Goal: Information Seeking & Learning: Find specific fact

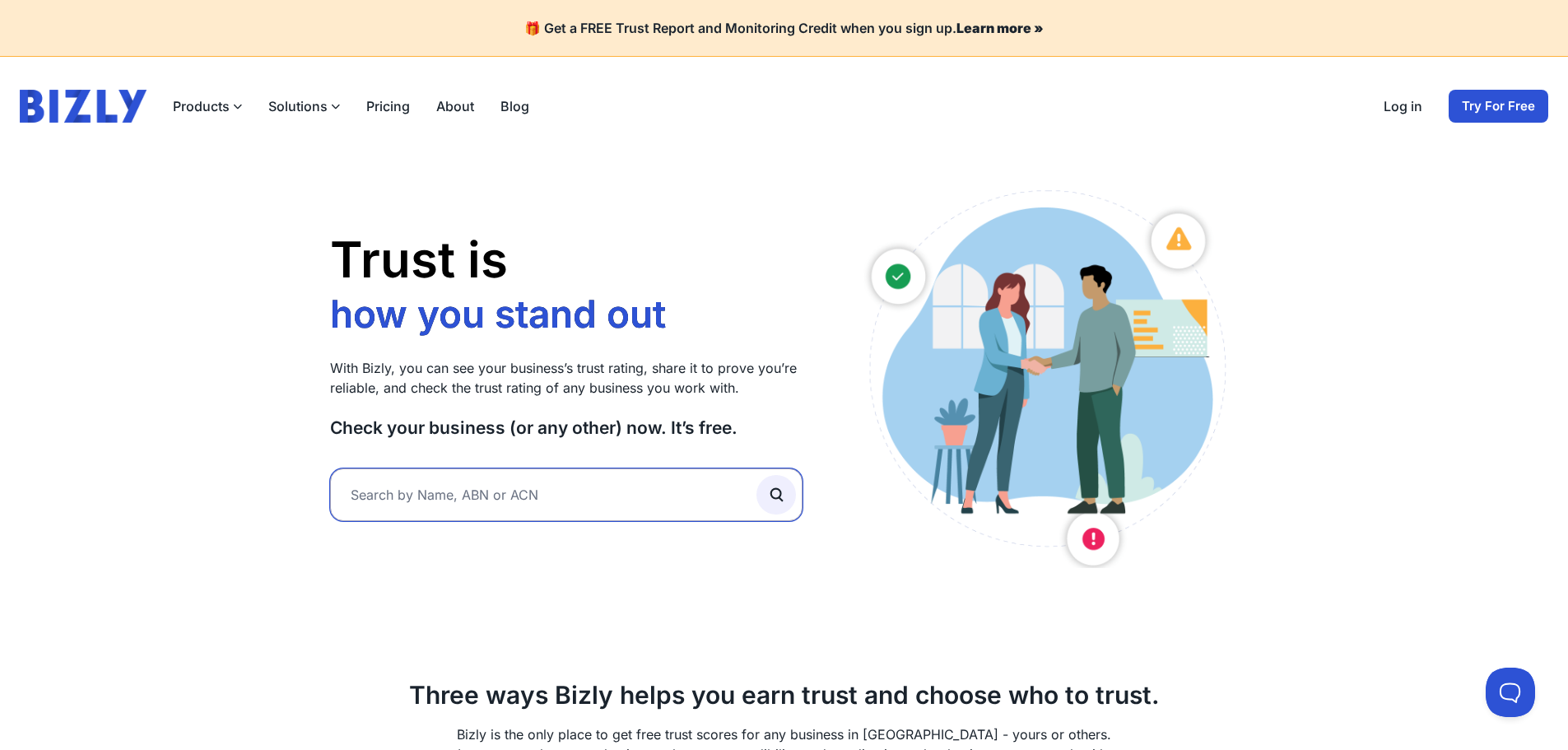
click at [518, 505] on input "text" at bounding box center [567, 495] width 473 height 52
paste input "Golden Dragon Mining Ltd."
type input "Golden Dragon Mining"
click at [756, 474] on button "submit" at bounding box center [776, 494] width 40 height 40
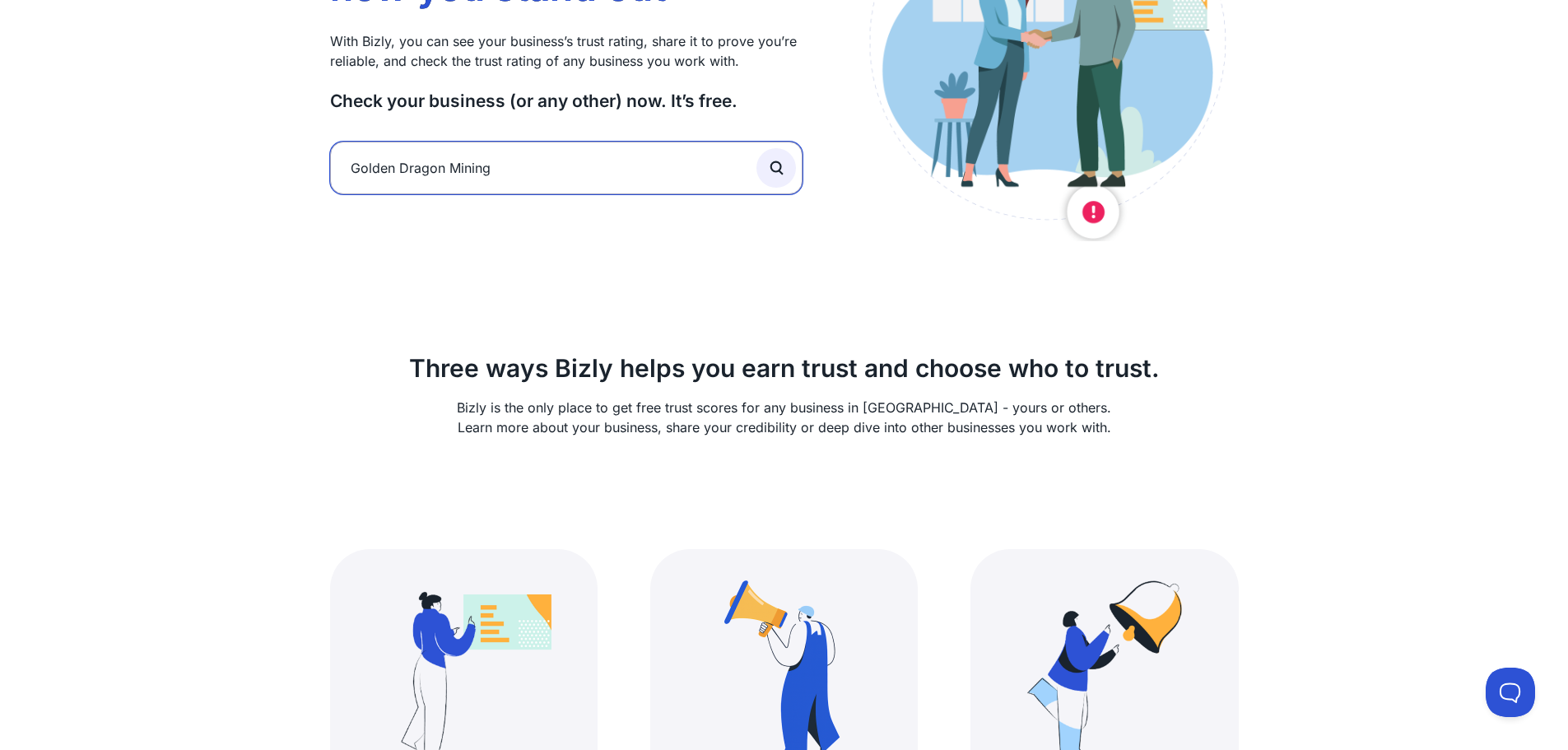
scroll to position [411, 0]
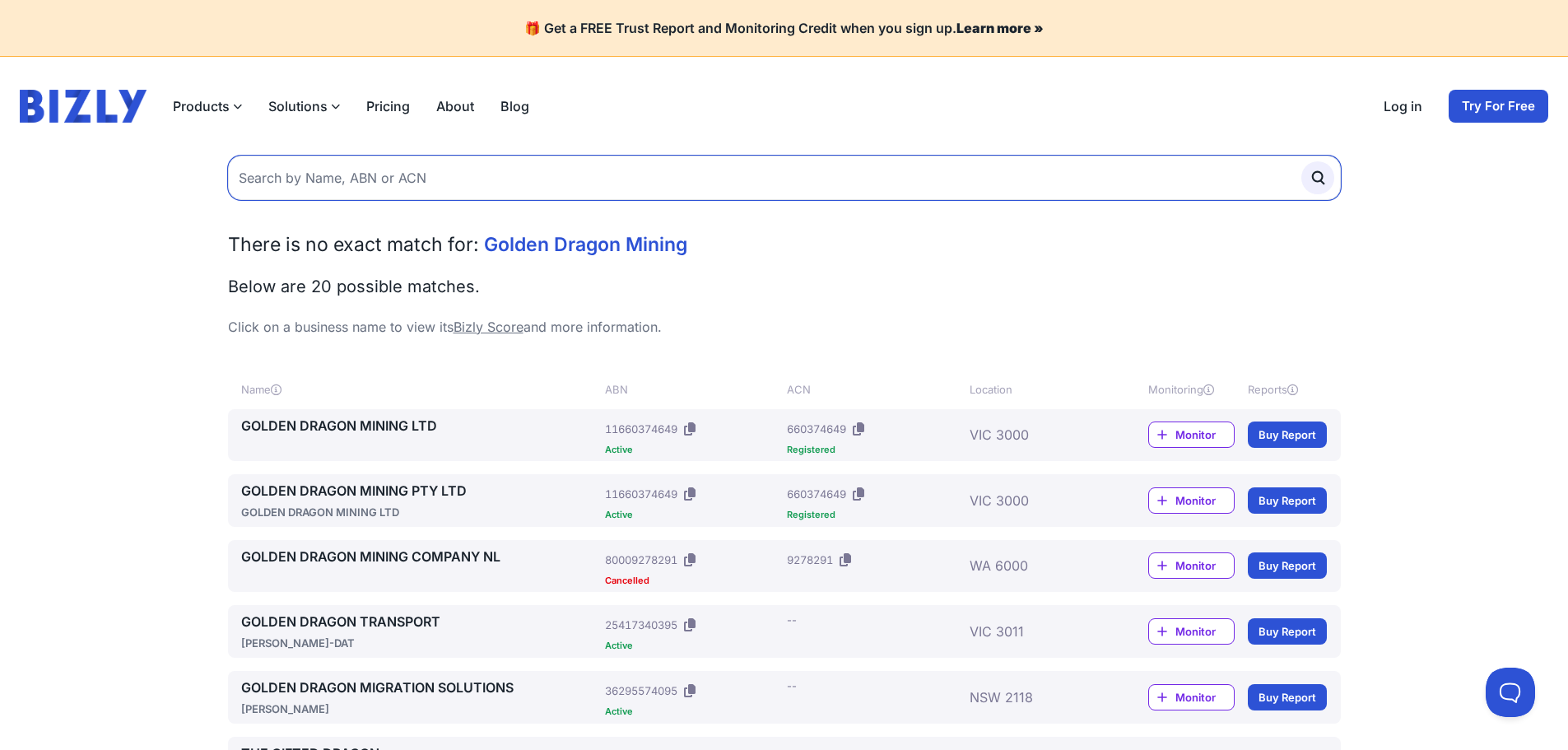
click at [647, 189] on input "text" at bounding box center [784, 178] width 1113 height 45
paste input "Redzed Trust Series 2025-3"
type input "Redzed Trust Series 2025-3"
click at [1302, 161] on button "submit" at bounding box center [1318, 177] width 33 height 33
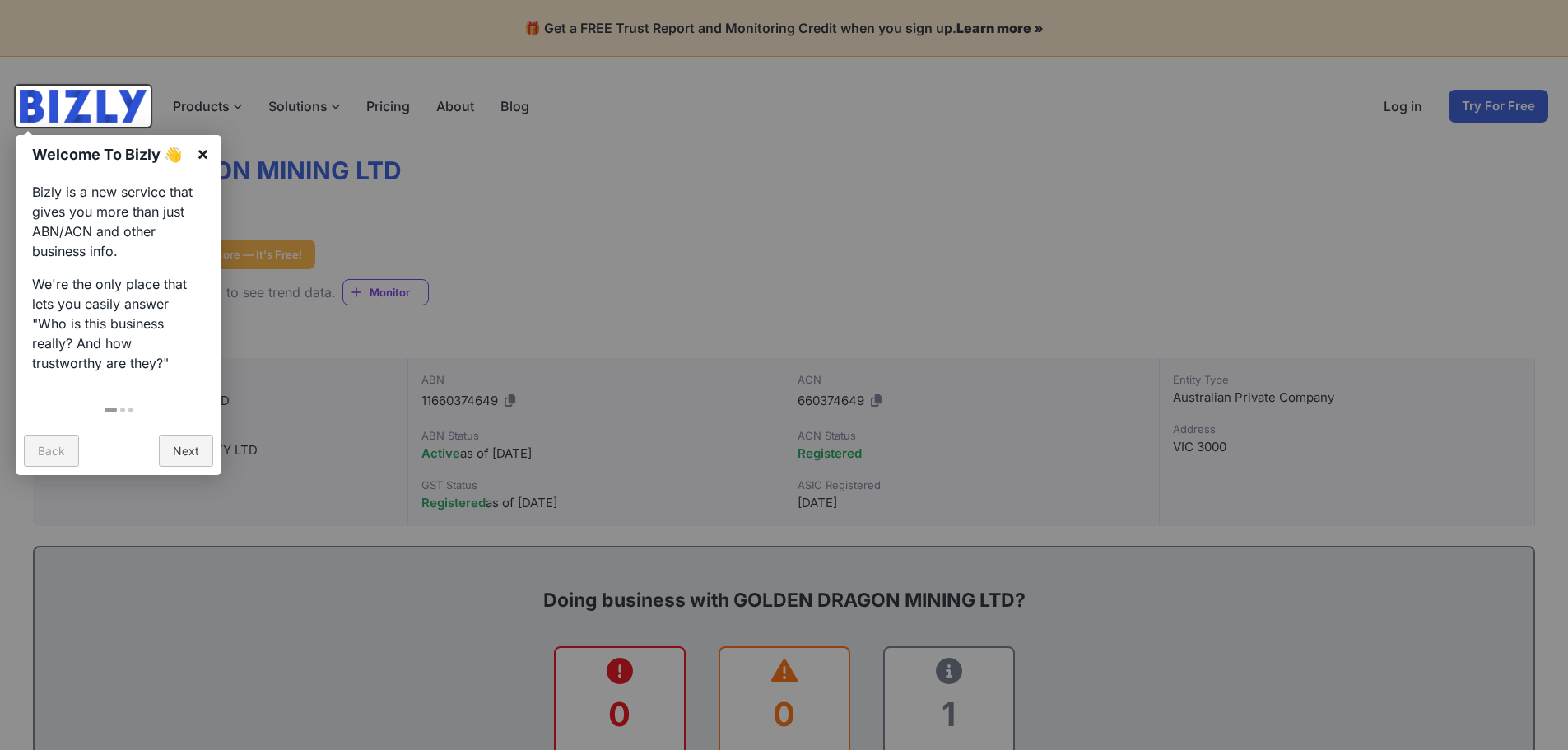
click at [204, 153] on link "×" at bounding box center [203, 153] width 37 height 37
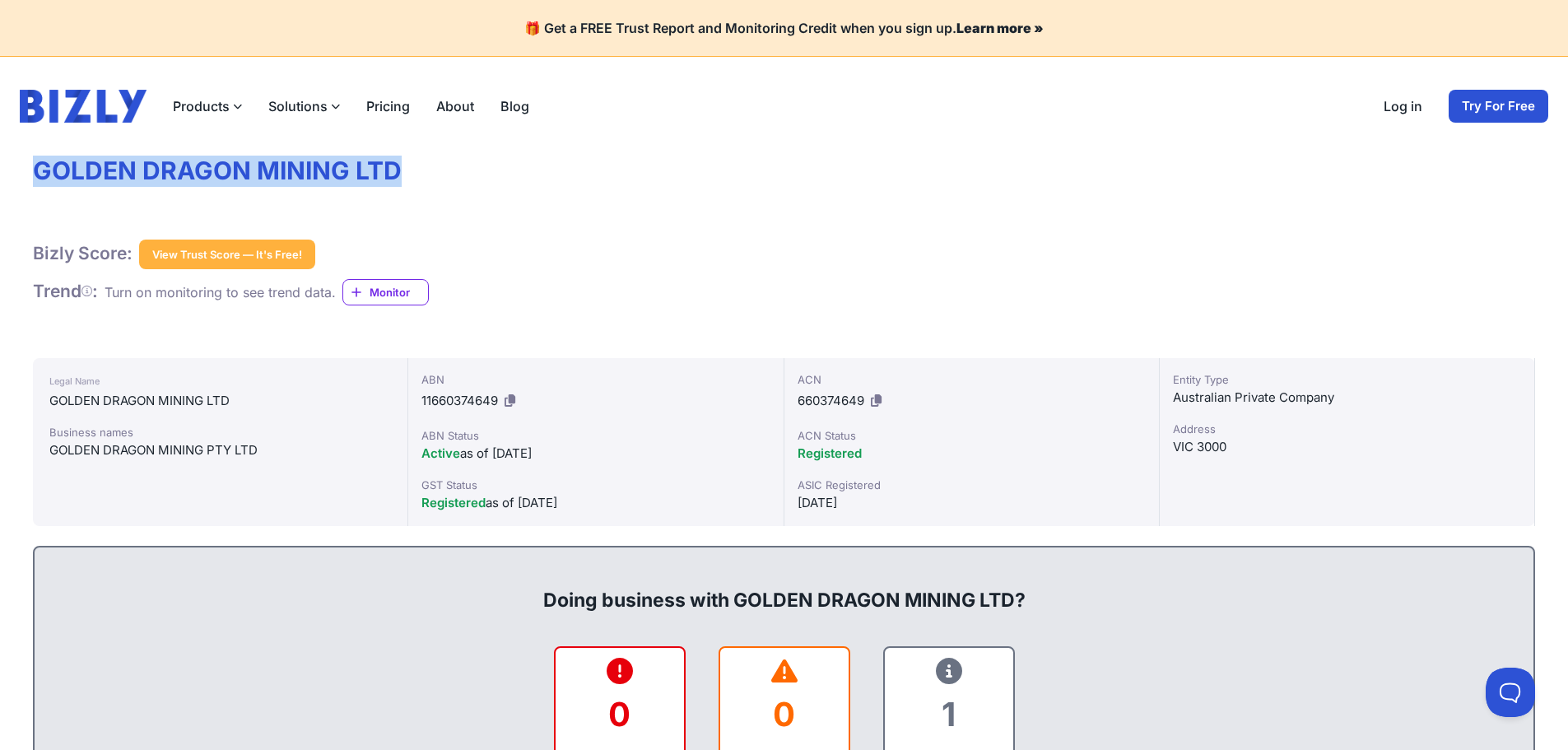
drag, startPoint x: 427, startPoint y: 183, endPoint x: 34, endPoint y: 174, distance: 393.1
click at [34, 174] on h1 "GOLDEN DRAGON MINING LTD" at bounding box center [784, 171] width 1502 height 31
copy h1 "GOLDEN DRAGON MINING LTD"
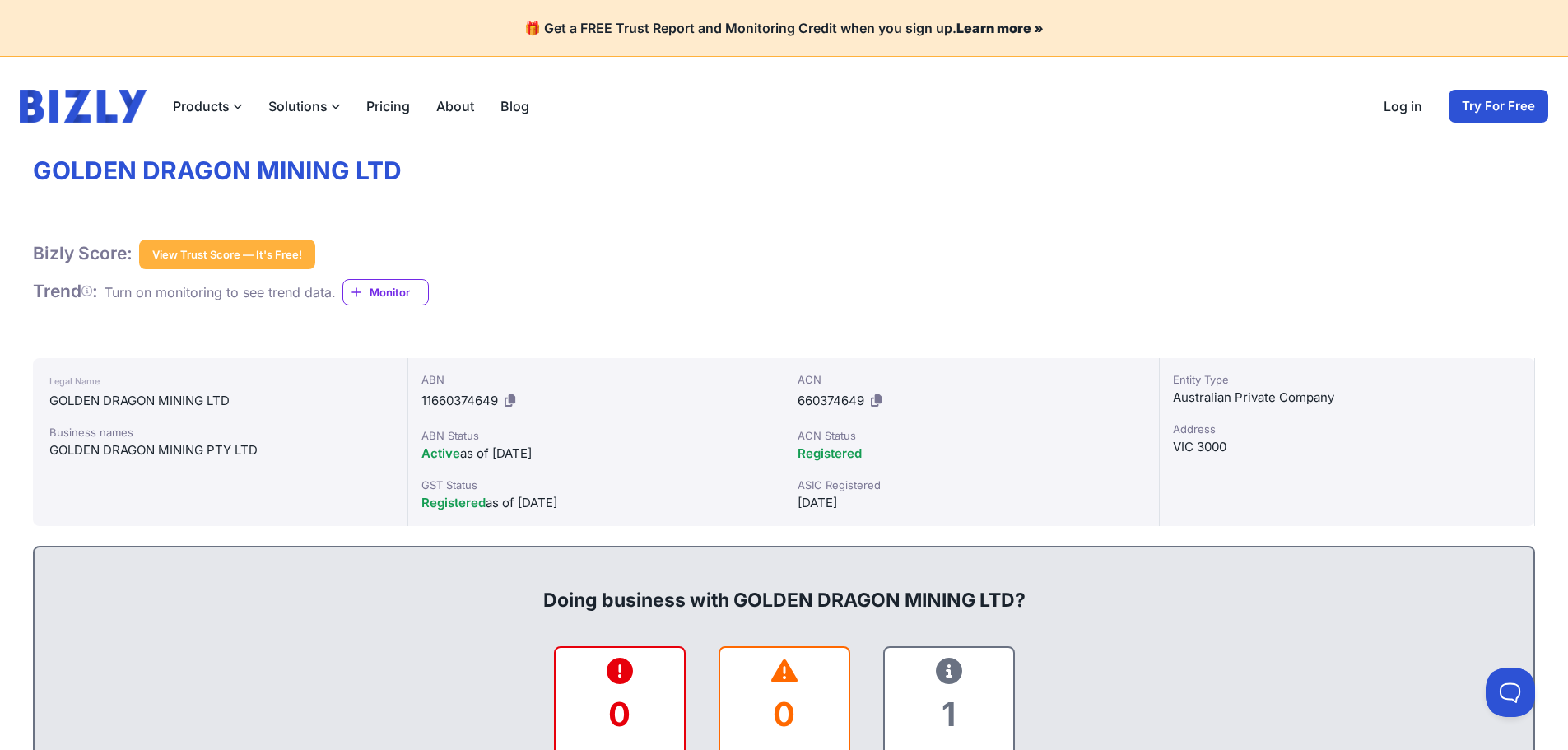
click at [875, 398] on icon at bounding box center [876, 400] width 11 height 13
